Goal: Task Accomplishment & Management: Use online tool/utility

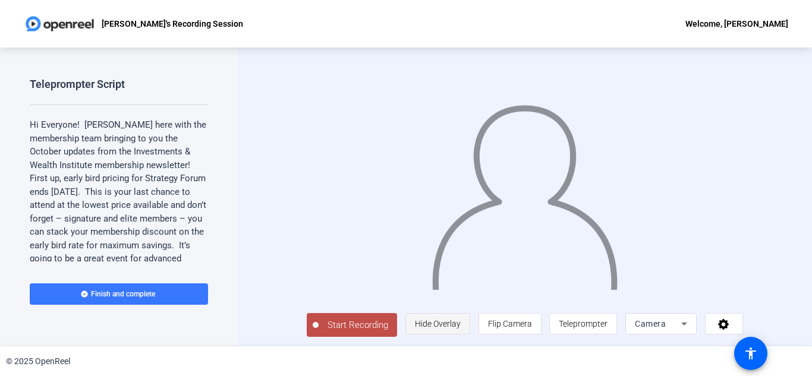
click at [461, 329] on span "Hide Overlay" at bounding box center [438, 324] width 46 height 10
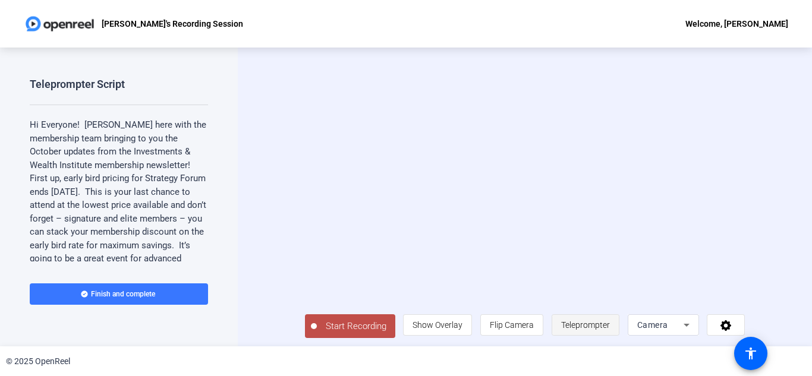
click at [610, 330] on span "Teleprompter" at bounding box center [585, 325] width 49 height 10
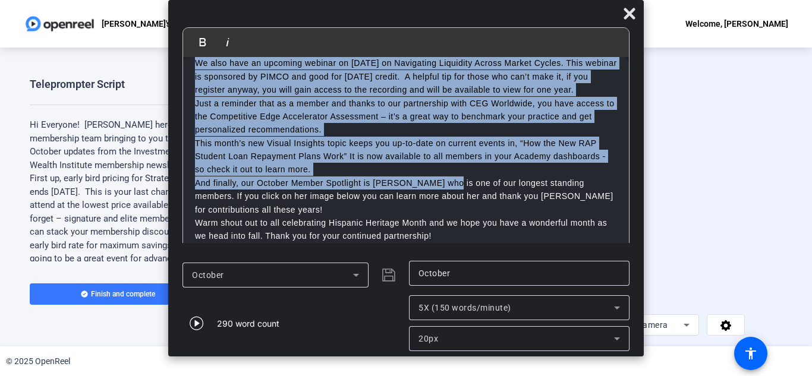
scroll to position [94, 0]
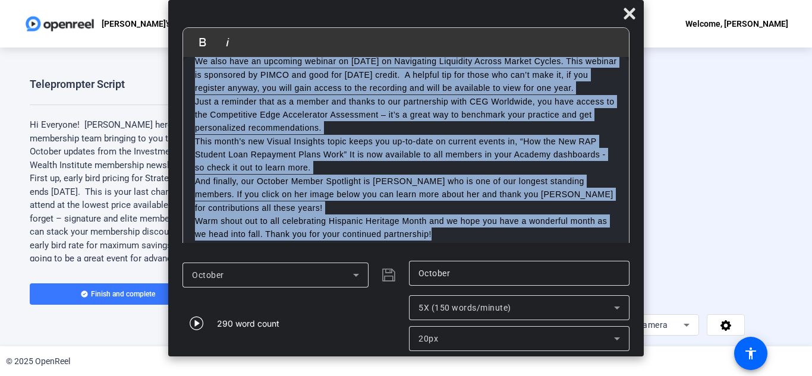
drag, startPoint x: 195, startPoint y: 74, endPoint x: 458, endPoint y: 235, distance: 308.7
click at [458, 235] on div "Hi Everyone! [PERSON_NAME] here with the membership team bringing to you the Oc…" at bounding box center [406, 108] width 446 height 290
copy div "Lo Ipsumdol! Sita Cons adip elit sed doeiusmodt inci utlabore et dol mag Aliqua…"
drag, startPoint x: 627, startPoint y: 17, endPoint x: 634, endPoint y: 15, distance: 7.4
click at [627, 17] on icon at bounding box center [629, 13] width 11 height 11
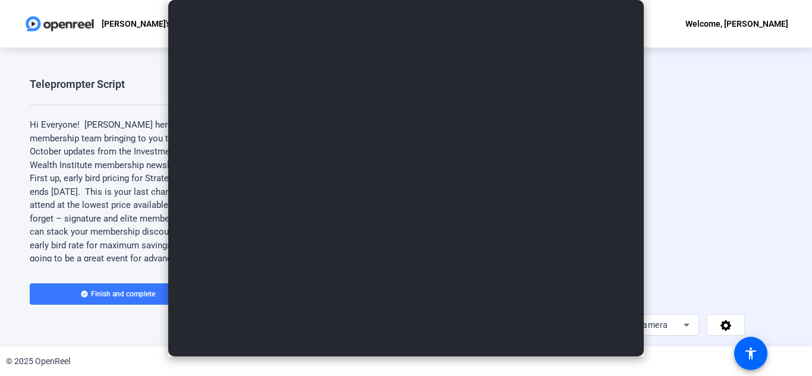
scroll to position [2, 0]
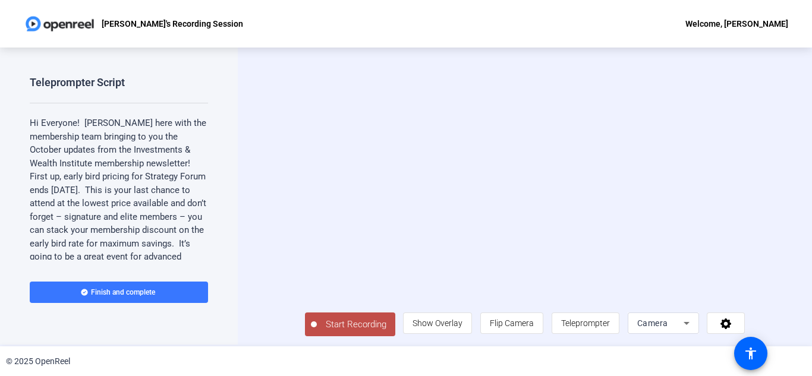
click at [320, 332] on span "Start Recording" at bounding box center [356, 325] width 78 height 14
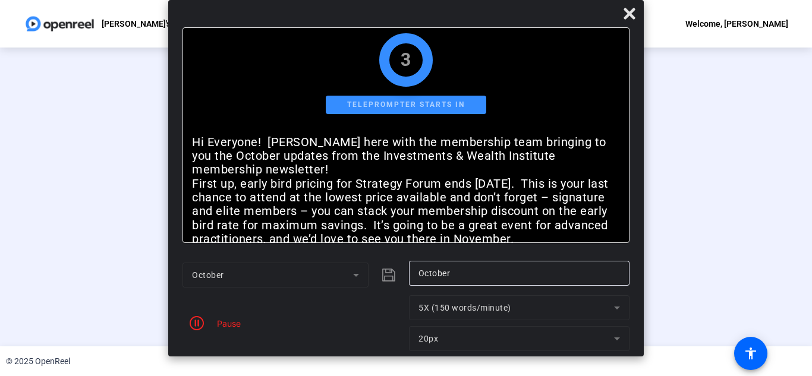
scroll to position [0, 0]
click at [627, 12] on icon at bounding box center [629, 13] width 11 height 11
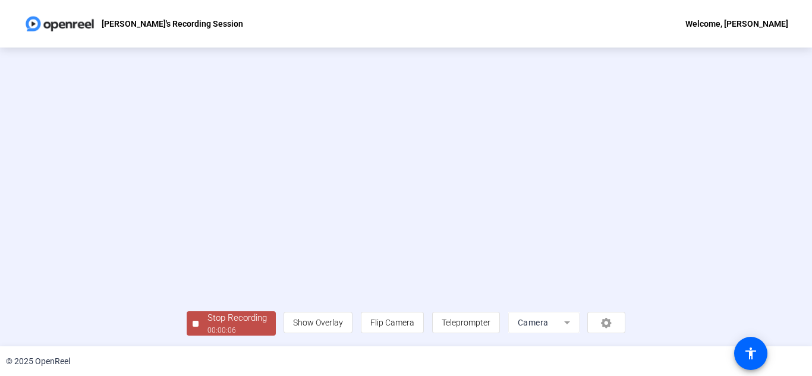
scroll to position [65, 0]
click at [207, 324] on div "Stop Recording" at bounding box center [236, 318] width 59 height 14
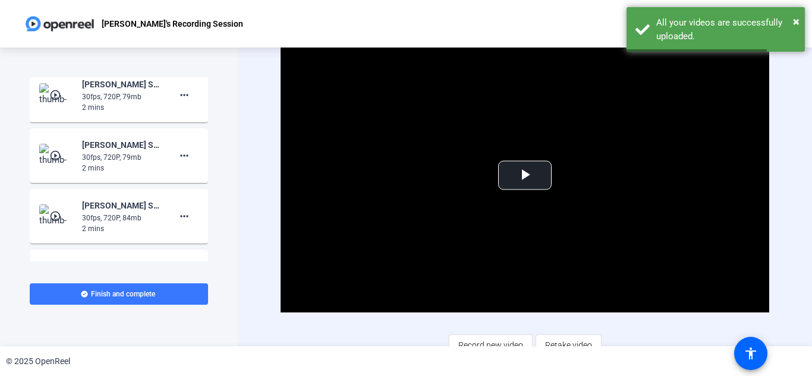
scroll to position [654, 0]
click at [525, 175] on span "Video Player" at bounding box center [525, 175] width 0 height 0
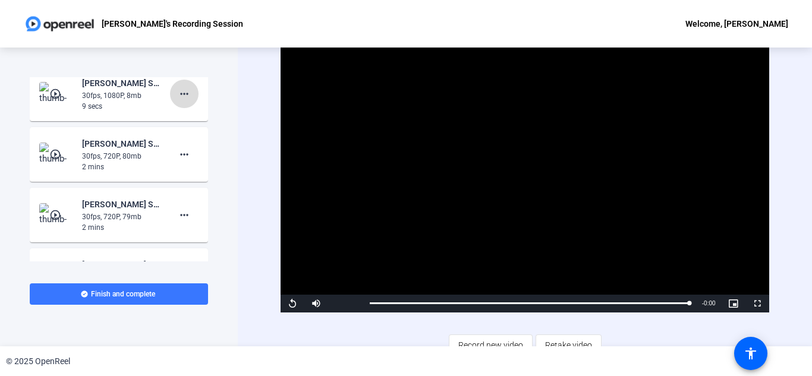
click at [178, 101] on mat-icon "more_horiz" at bounding box center [184, 94] width 14 height 14
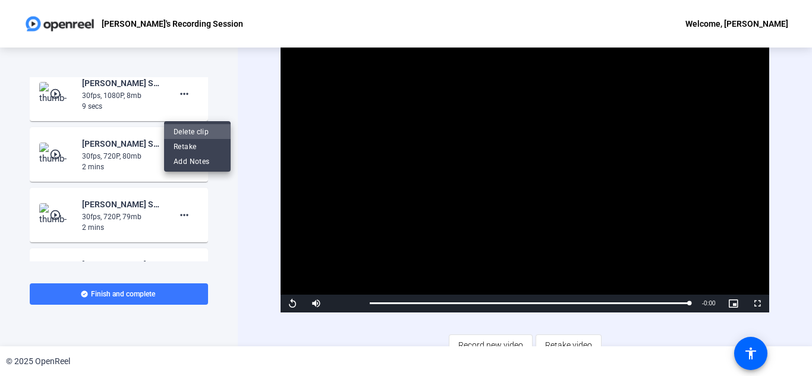
click at [196, 135] on span "Delete clip" at bounding box center [198, 132] width 48 height 14
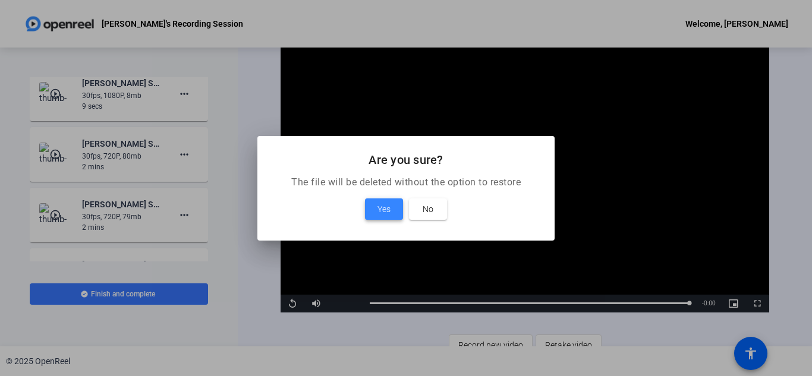
click at [392, 209] on span at bounding box center [384, 209] width 38 height 29
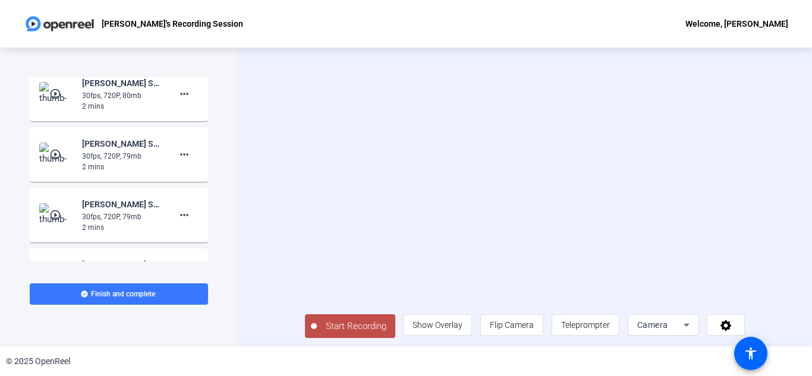
click at [338, 333] on span "Start Recording" at bounding box center [356, 327] width 78 height 14
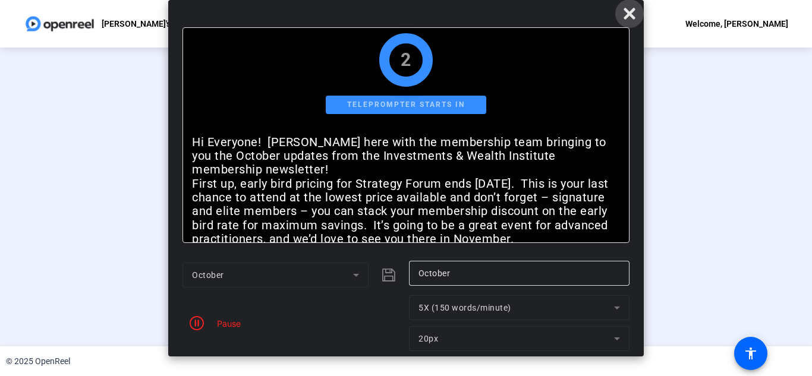
click at [627, 17] on icon at bounding box center [629, 13] width 11 height 11
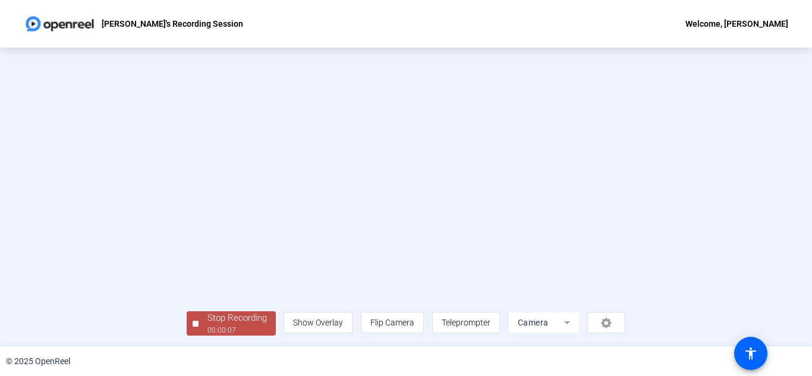
scroll to position [65, 0]
click at [207, 322] on div "Stop Recording" at bounding box center [236, 318] width 59 height 14
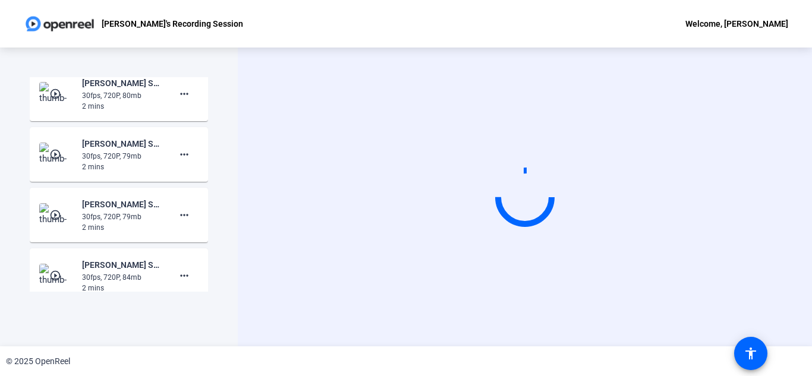
scroll to position [0, 0]
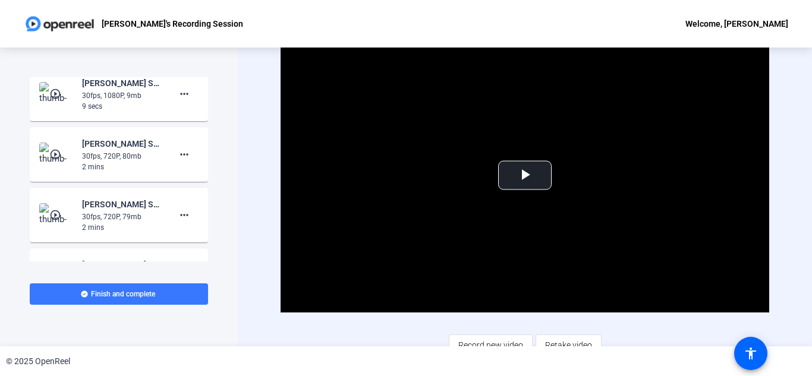
click at [777, 70] on div "Video Player is loading. Play Video Play Mute Current Time 0:00 / Duration 0:08…" at bounding box center [525, 197] width 574 height 299
click at [180, 101] on mat-icon "more_horiz" at bounding box center [184, 94] width 14 height 14
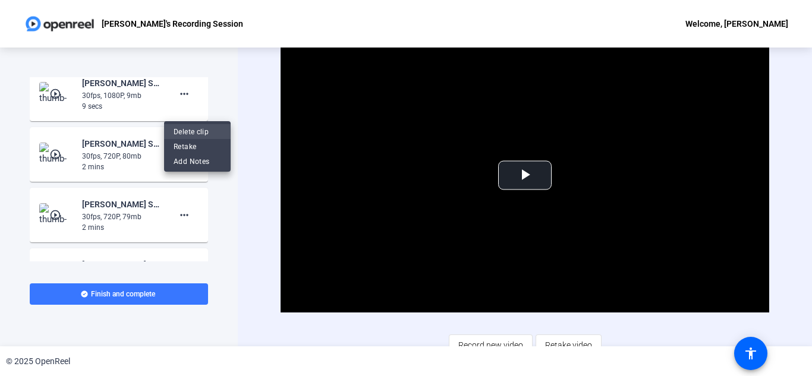
click at [200, 134] on span "Delete clip" at bounding box center [198, 132] width 48 height 14
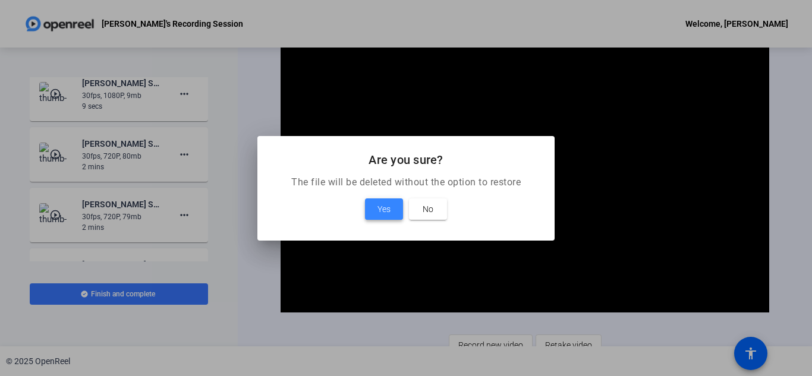
click at [393, 210] on span at bounding box center [384, 209] width 38 height 29
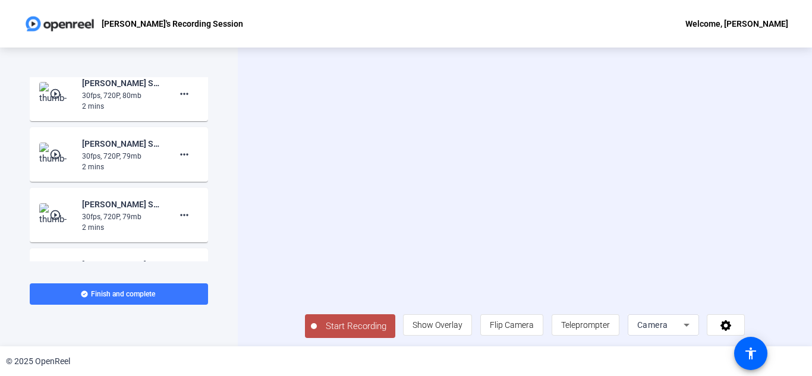
click at [328, 333] on span "Start Recording" at bounding box center [356, 327] width 78 height 14
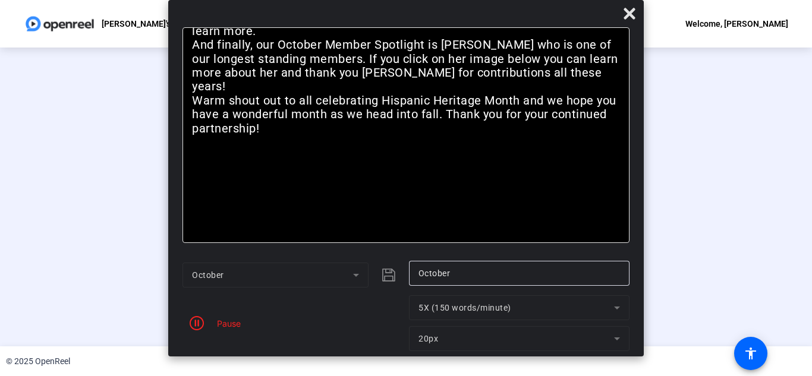
click at [764, 150] on div "Stop Recording 00:01:59 person Show Overlay flip Flip Camera article Teleprompt…" at bounding box center [406, 197] width 812 height 299
click at [622, 18] on icon at bounding box center [629, 14] width 14 height 14
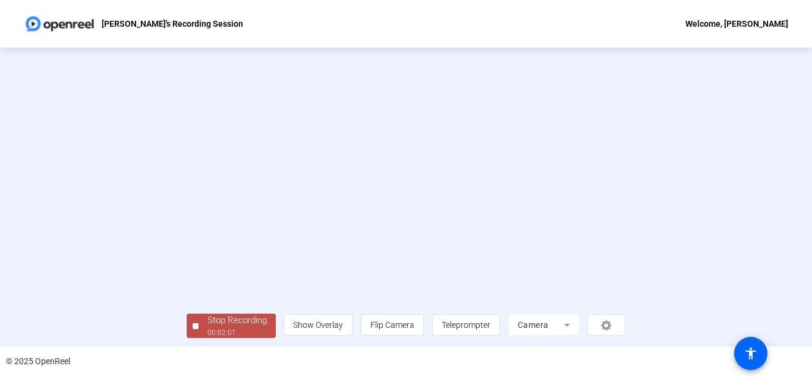
scroll to position [65, 0]
click at [207, 329] on div "00:02:02" at bounding box center [236, 330] width 59 height 11
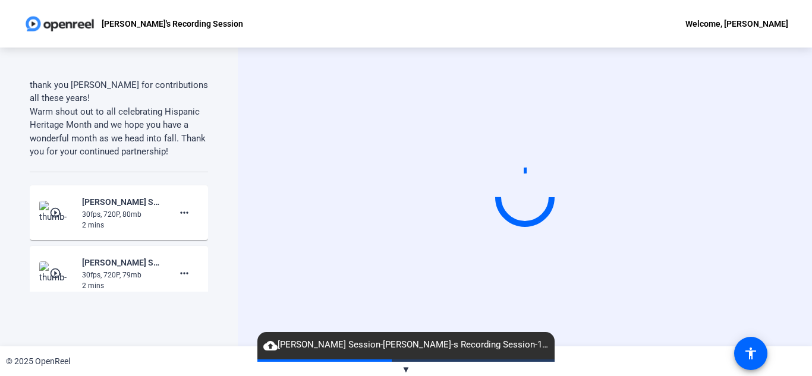
scroll to position [476, 0]
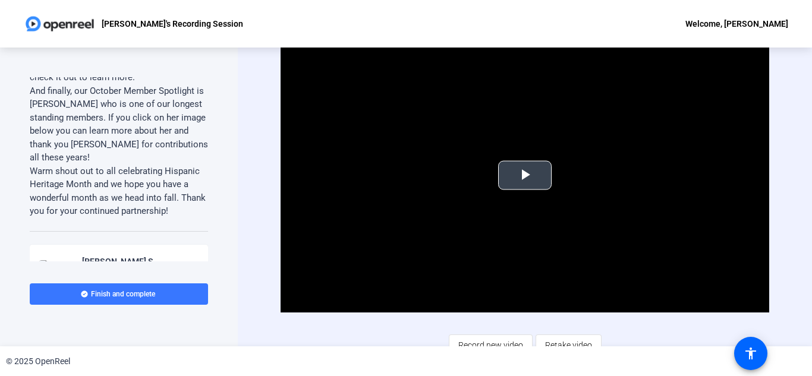
click at [525, 175] on span "Video Player" at bounding box center [525, 175] width 0 height 0
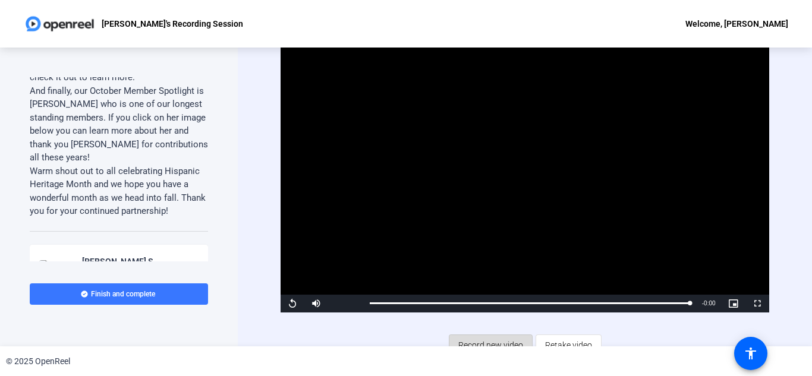
click at [494, 341] on span "Record new video" at bounding box center [490, 345] width 65 height 23
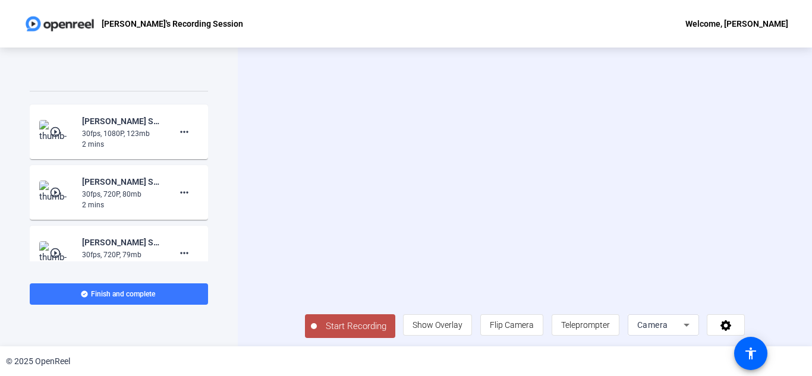
scroll to position [594, 0]
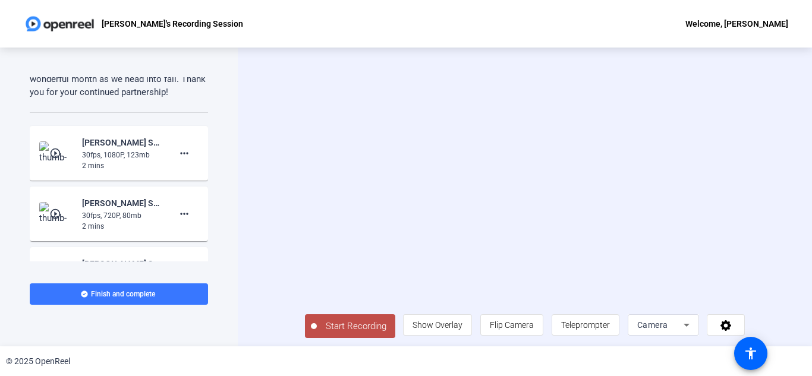
click at [52, 159] on mat-icon "play_circle_outline" at bounding box center [56, 153] width 14 height 12
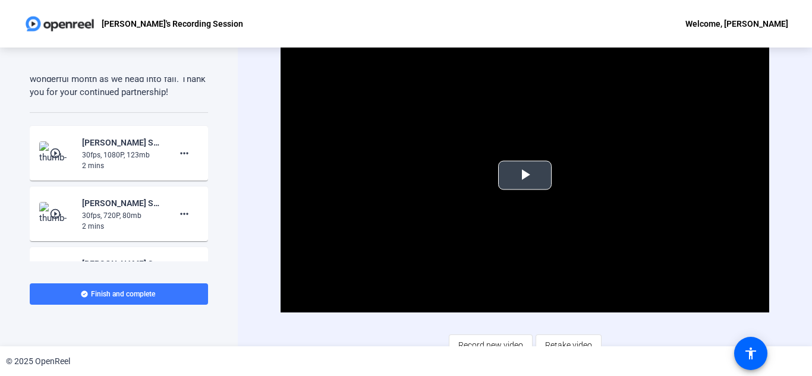
click at [525, 175] on span "Video Player" at bounding box center [525, 175] width 0 height 0
click at [492, 339] on span "Record new video" at bounding box center [490, 345] width 65 height 23
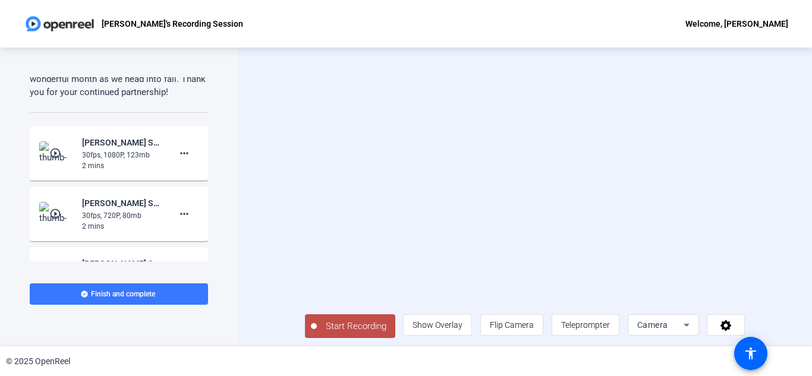
click at [342, 333] on span "Start Recording" at bounding box center [356, 327] width 78 height 14
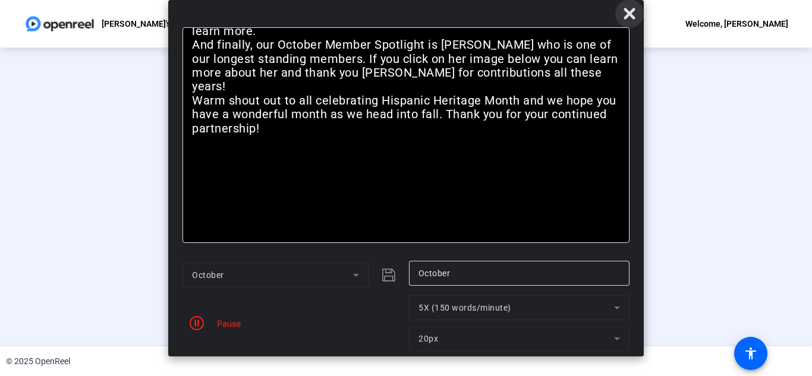
drag, startPoint x: 622, startPoint y: 15, endPoint x: 487, endPoint y: 74, distance: 147.8
click at [622, 15] on button at bounding box center [629, 13] width 29 height 29
click at [207, 326] on div "00:02:06" at bounding box center [236, 330] width 59 height 11
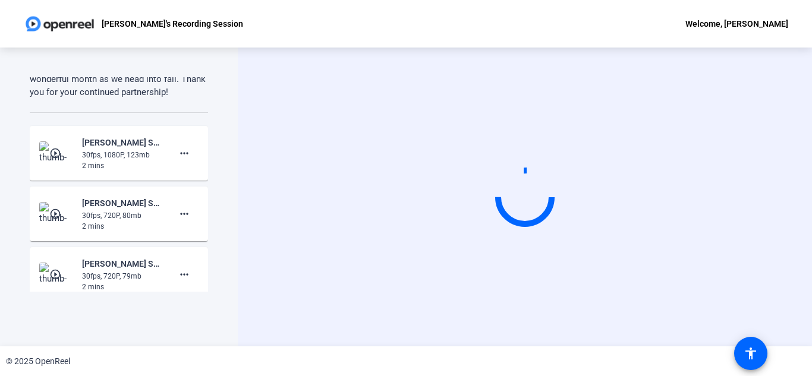
scroll to position [0, 0]
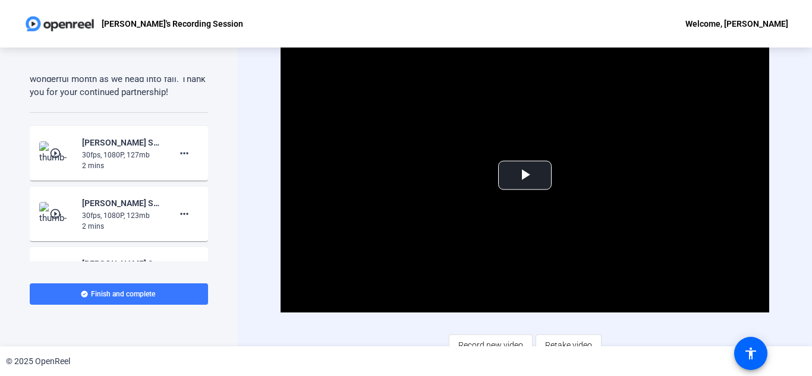
click at [15, 133] on div "Teleprompter Script Hi Everyone! [PERSON_NAME] here with the membership team br…" at bounding box center [119, 197] width 238 height 299
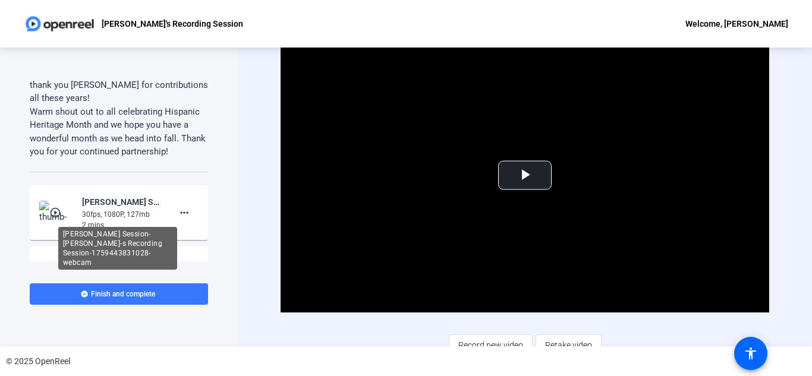
scroll to position [594, 0]
